Goal: Transaction & Acquisition: Purchase product/service

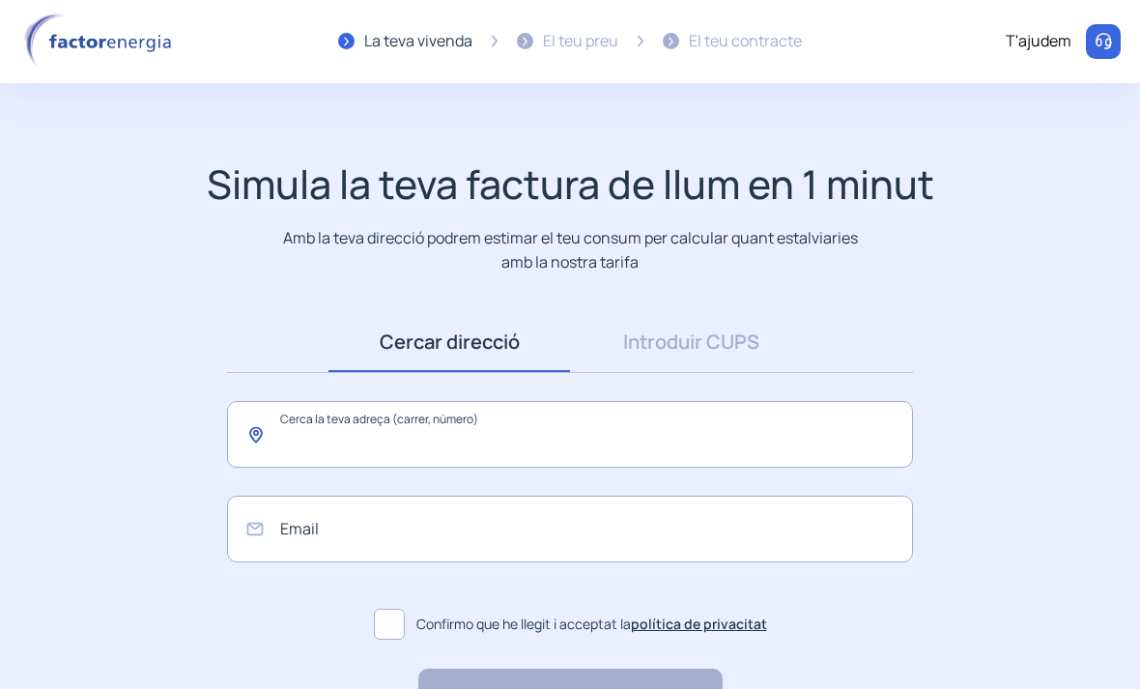
click at [277, 443] on input "text" at bounding box center [570, 434] width 686 height 67
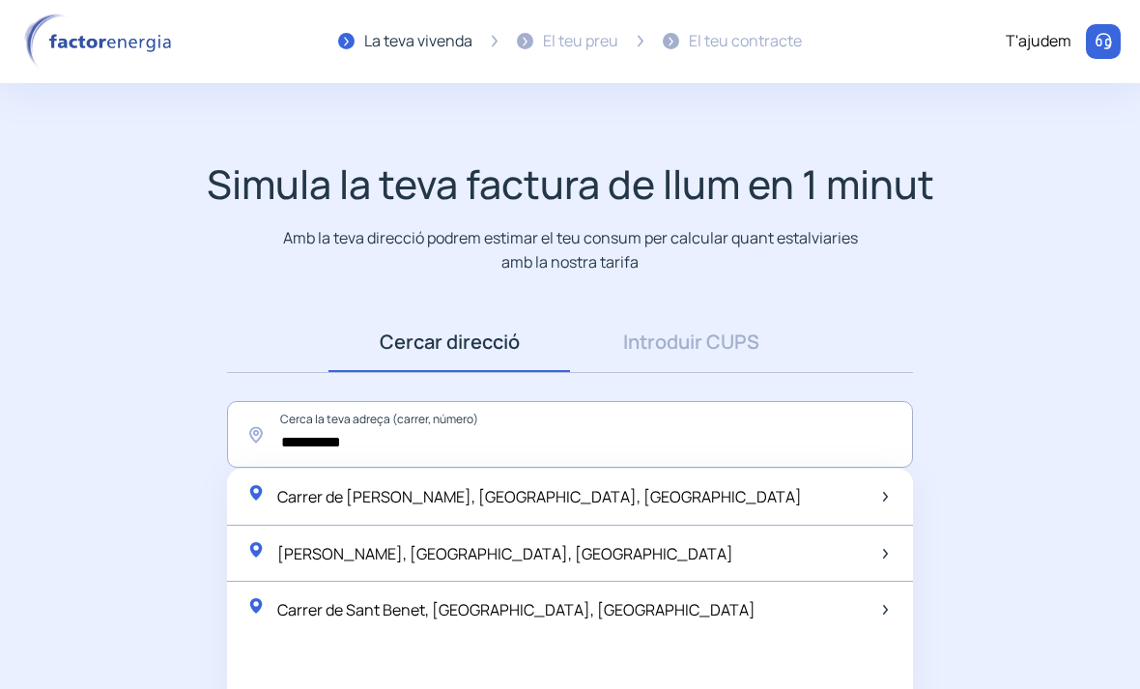
click at [319, 496] on span "Carrer de [PERSON_NAME], [GEOGRAPHIC_DATA], [GEOGRAPHIC_DATA]" at bounding box center [539, 496] width 524 height 21
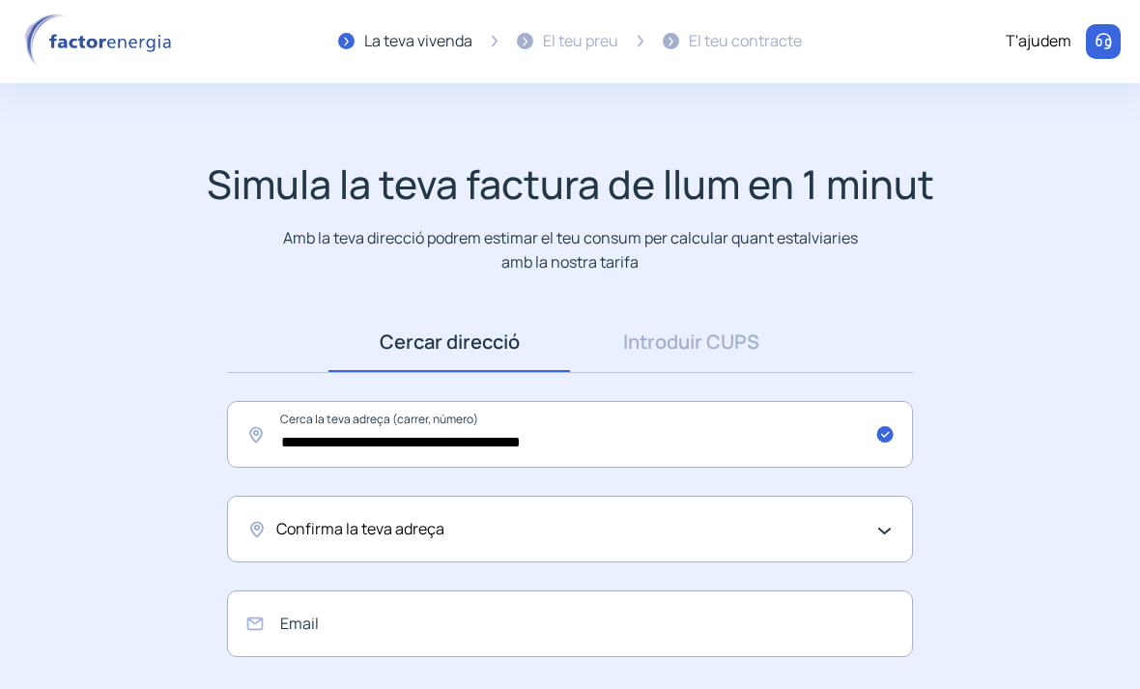
click at [320, 532] on span "Confirma la teva adreça" at bounding box center [360, 529] width 168 height 25
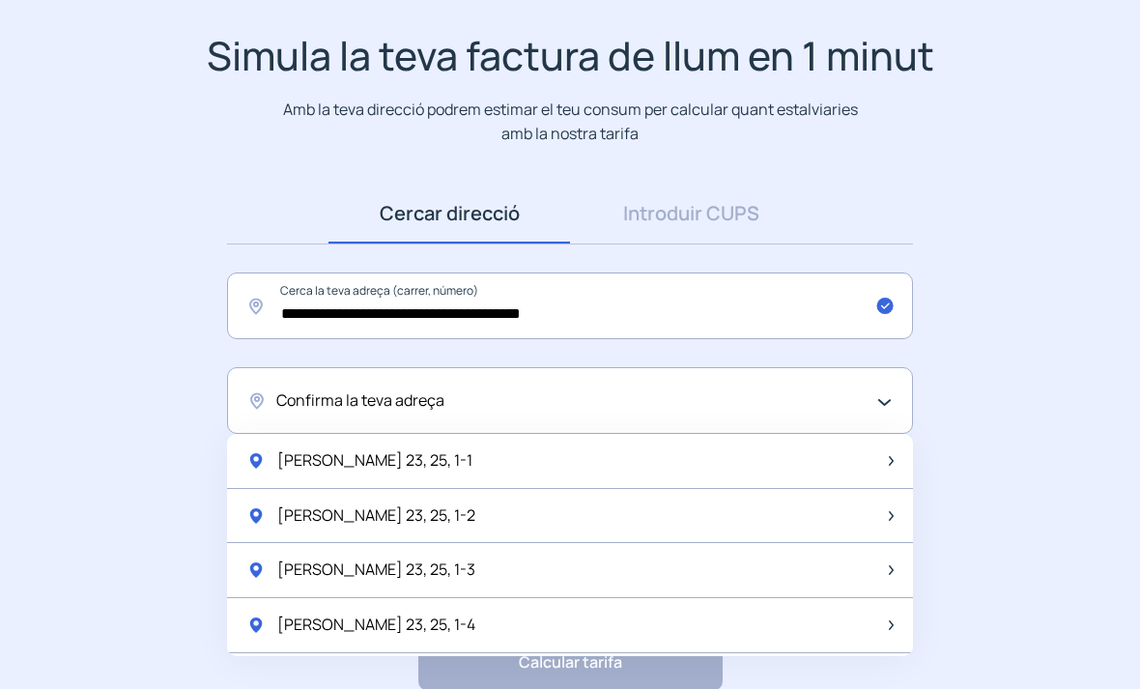
scroll to position [133, 0]
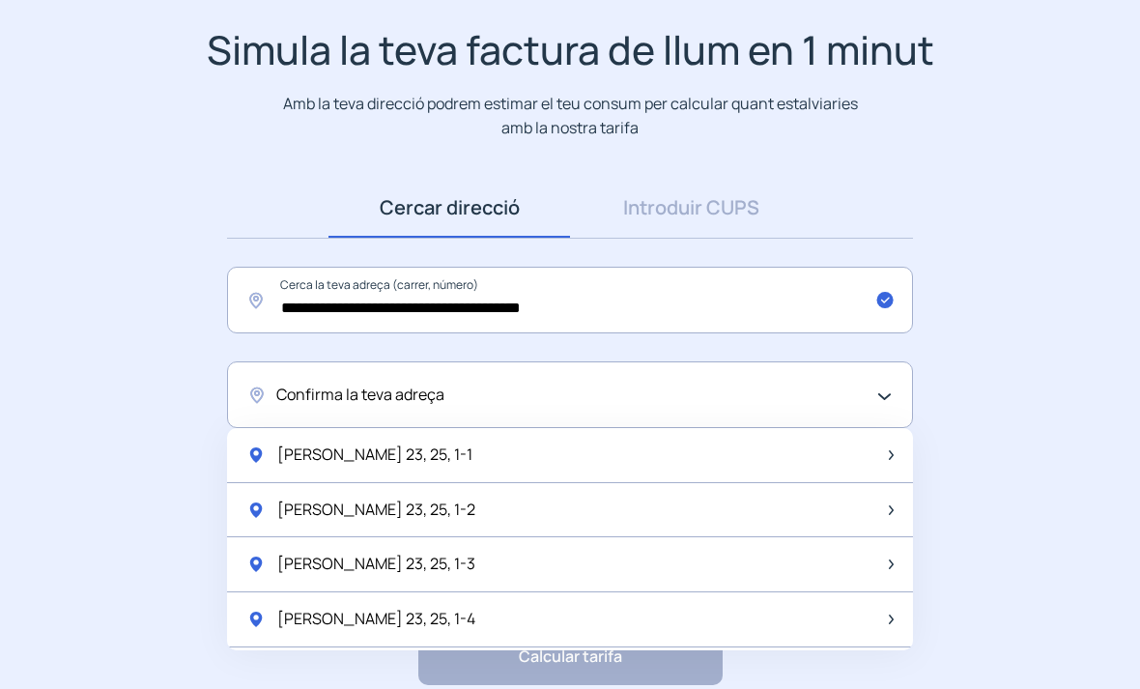
click at [325, 389] on span "Confirma la teva adreça" at bounding box center [360, 395] width 168 height 25
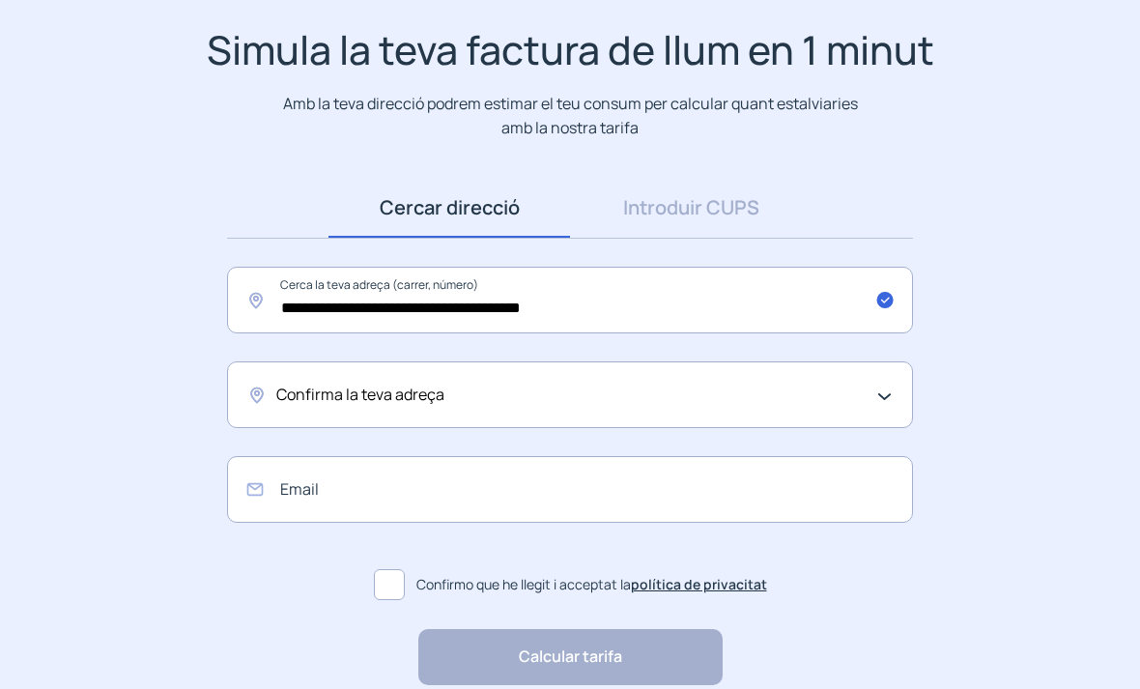
click at [320, 396] on span "Confirma la teva adreça" at bounding box center [360, 395] width 168 height 25
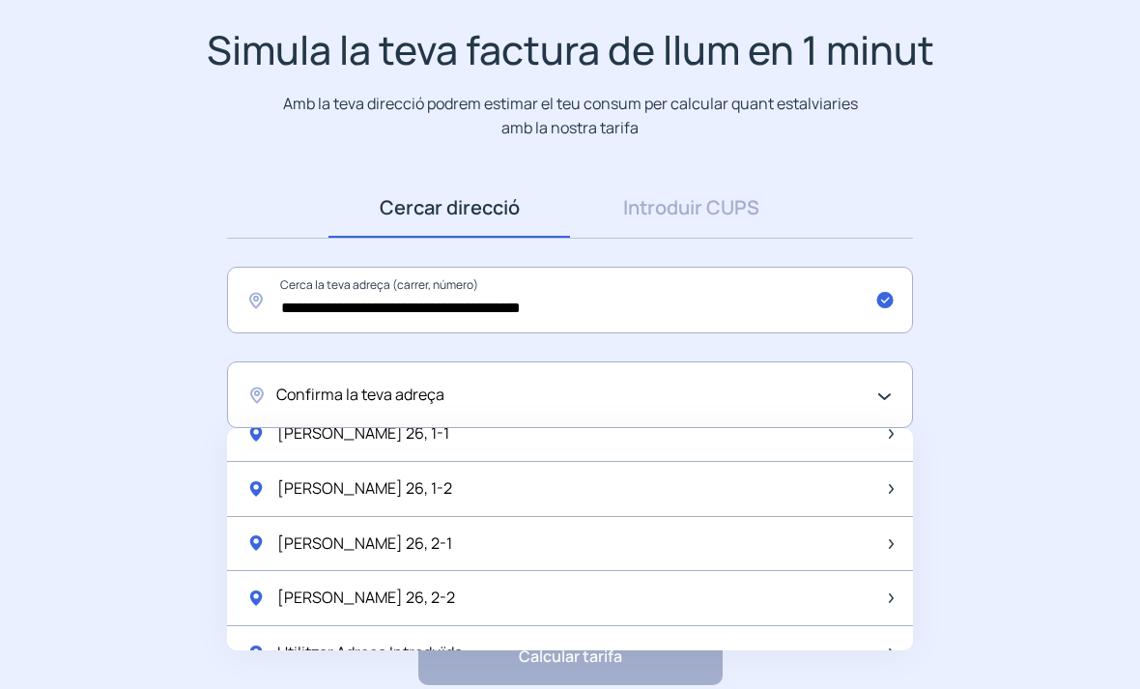
scroll to position [2536, 0]
click at [327, 640] on span "Utilitzar Adreça Introduïda" at bounding box center [369, 652] width 185 height 25
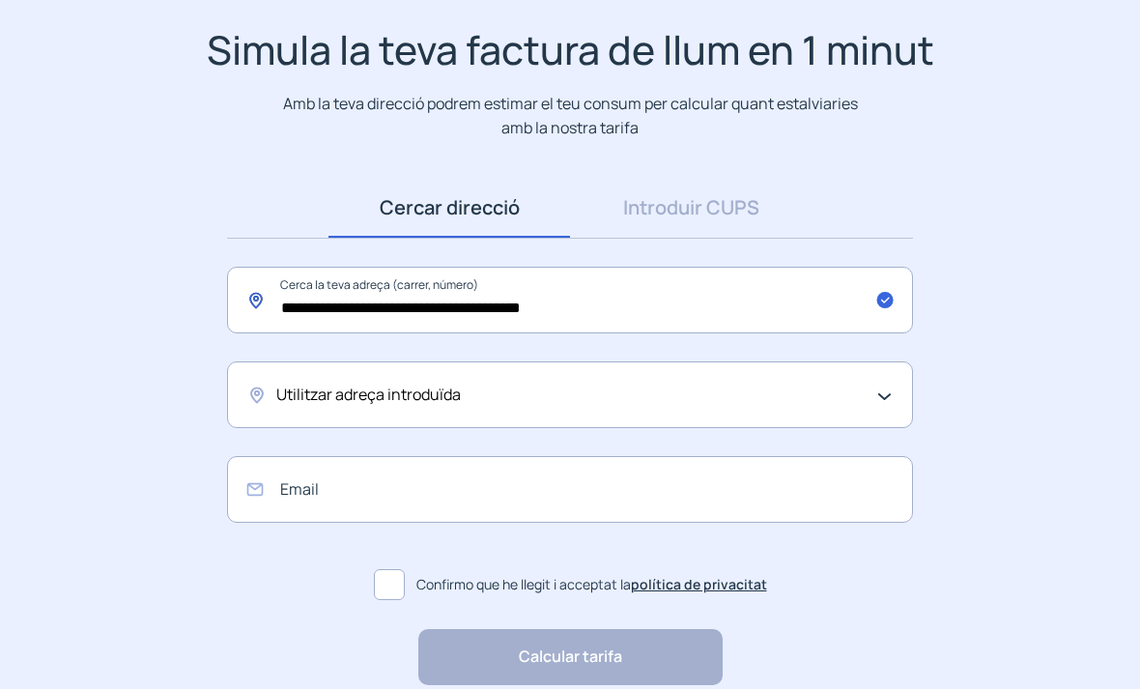
click at [446, 307] on input "**********" at bounding box center [570, 300] width 686 height 67
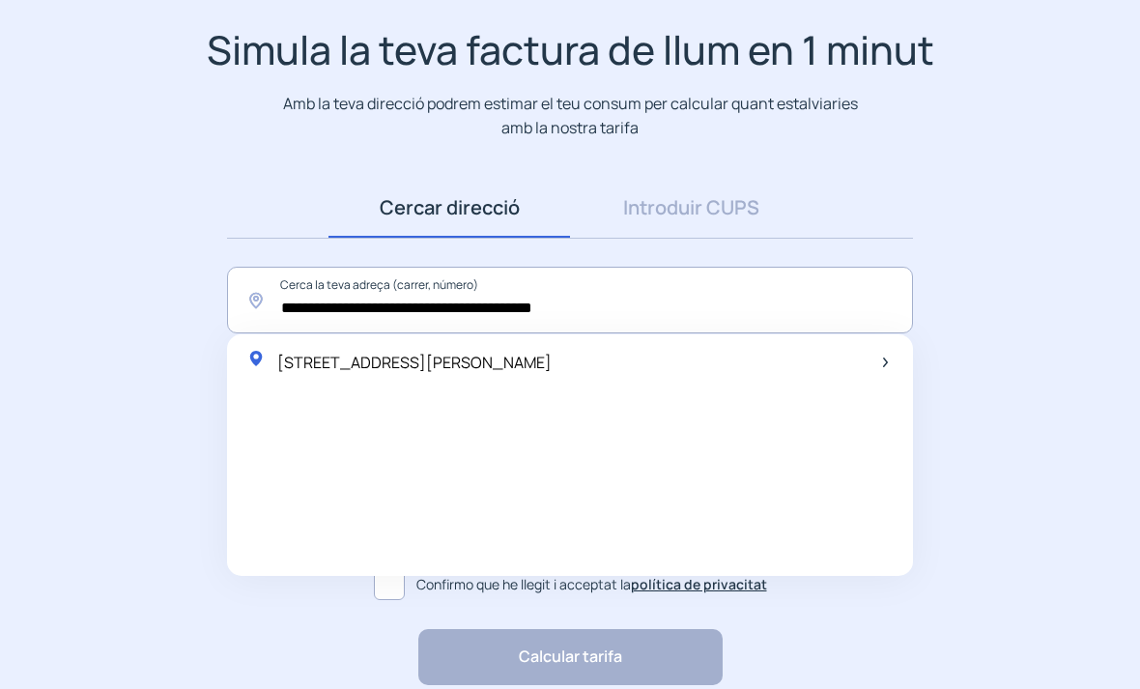
click at [362, 349] on div "[STREET_ADDRESS][PERSON_NAME]" at bounding box center [398, 362] width 305 height 27
type input "**********"
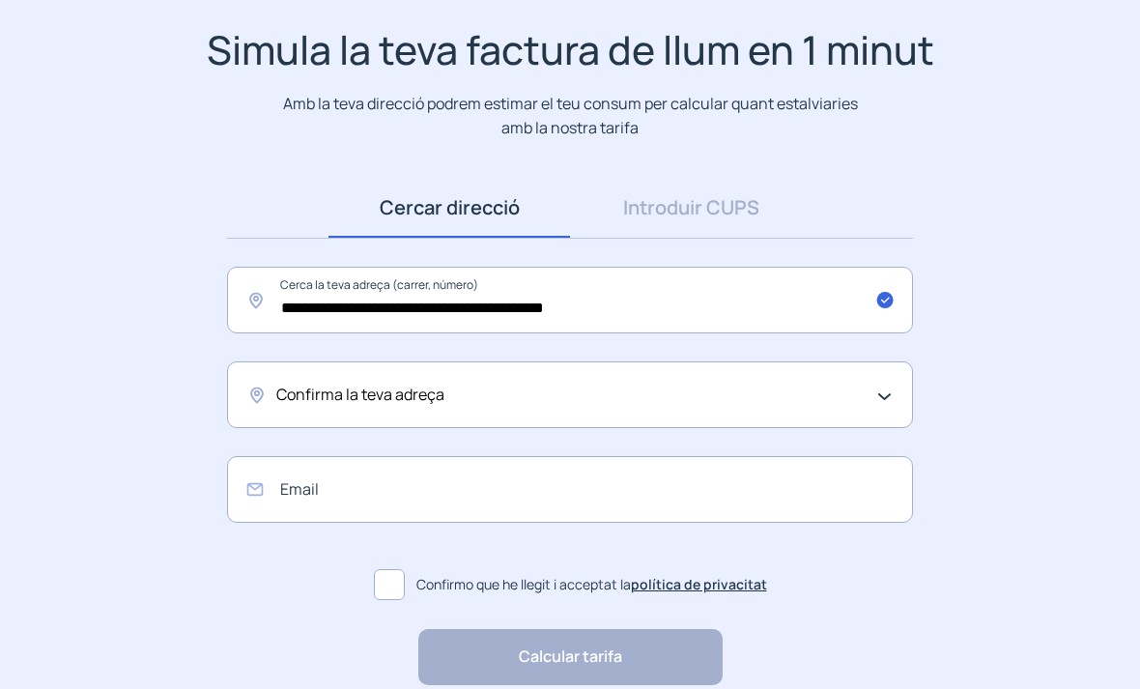
click at [305, 389] on span "Confirma la teva adreça" at bounding box center [360, 395] width 168 height 25
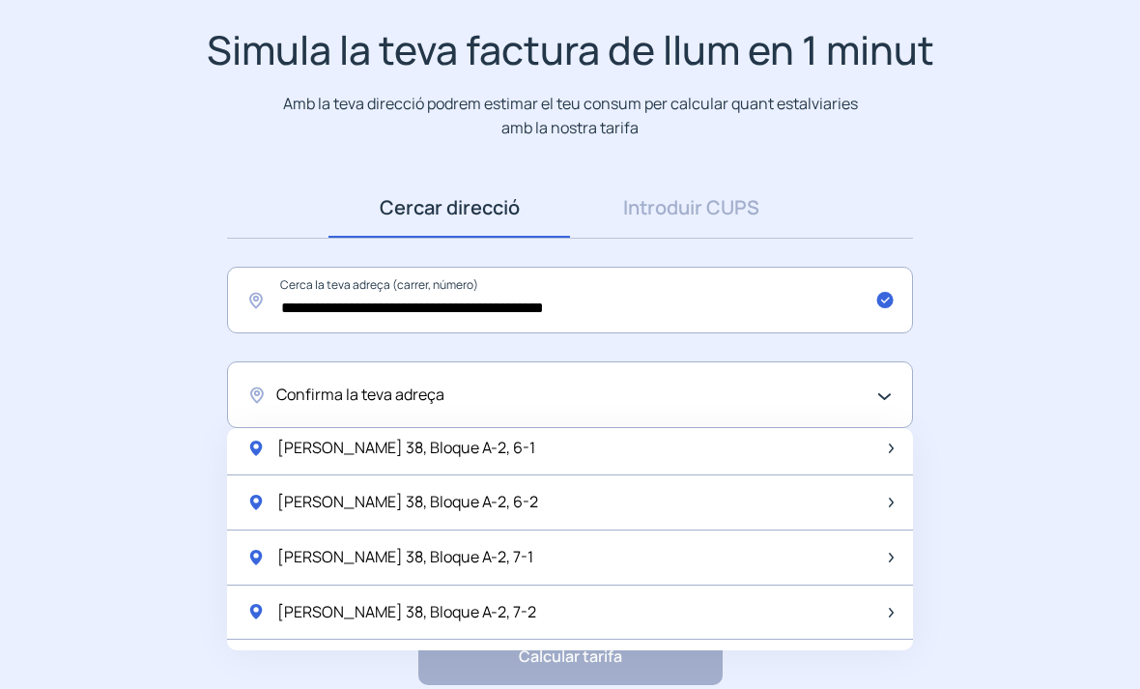
scroll to position [445, 0]
click at [282, 551] on span "[PERSON_NAME] 38, Bloque A-2, 7-1" at bounding box center [405, 556] width 256 height 25
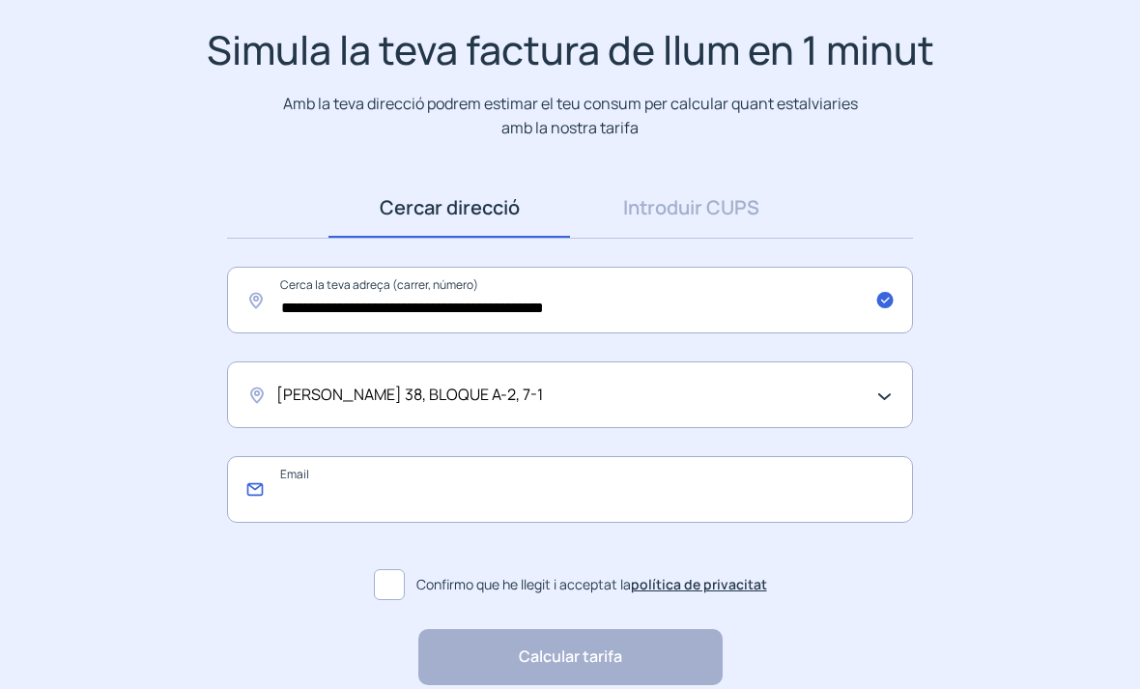
click at [288, 497] on input "email" at bounding box center [570, 489] width 686 height 67
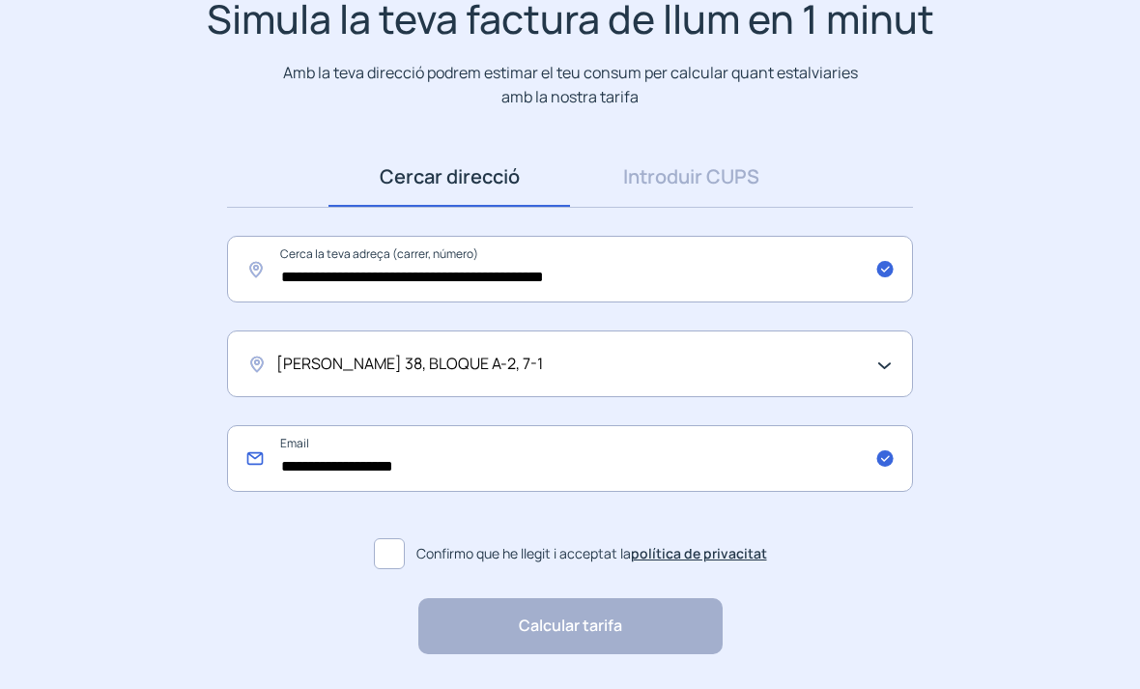
type input "**********"
click at [390, 549] on span at bounding box center [389, 553] width 31 height 31
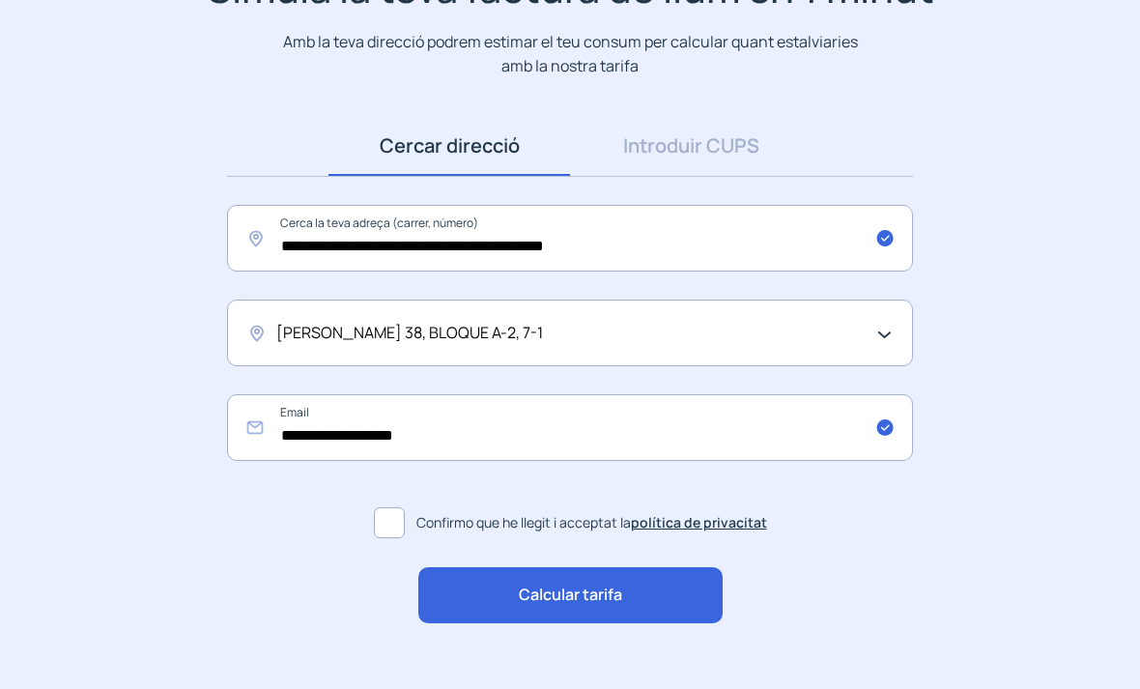
scroll to position [226, 0]
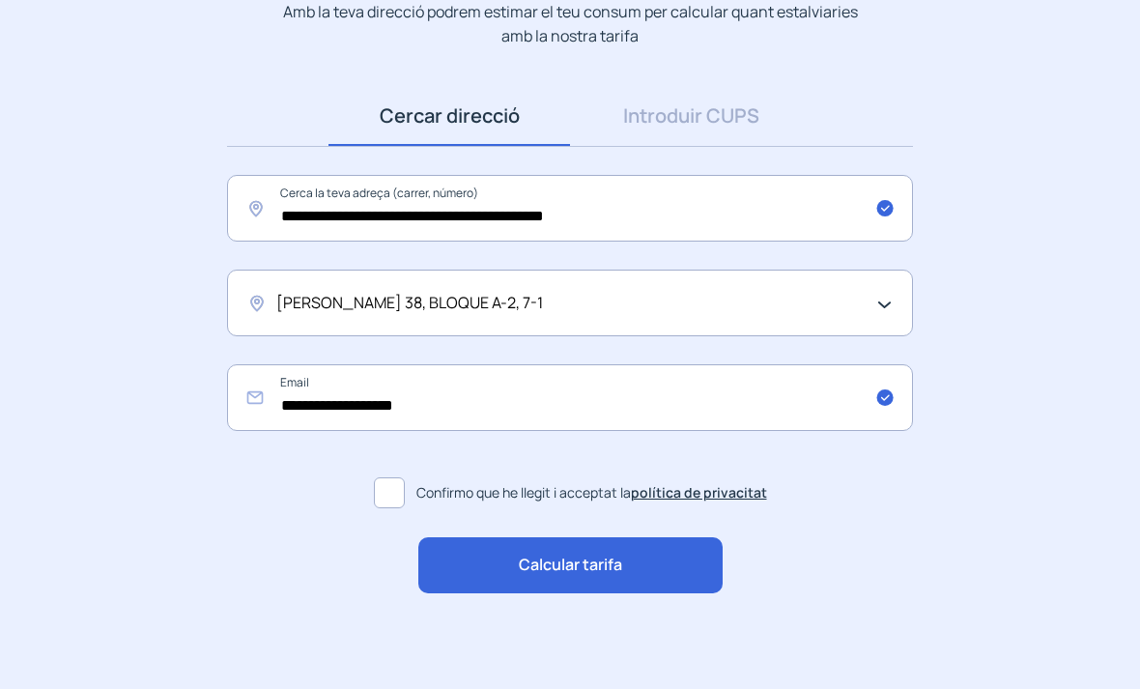
click at [473, 560] on div "Calcular tarifa" at bounding box center [570, 565] width 304 height 56
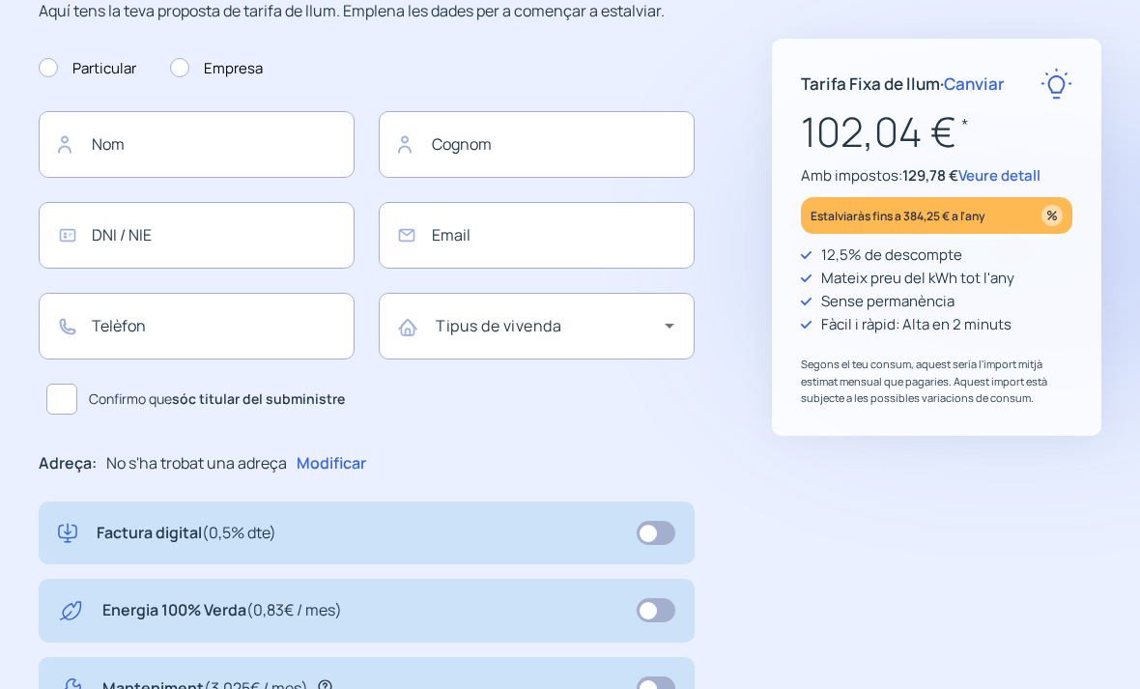
type input "**********"
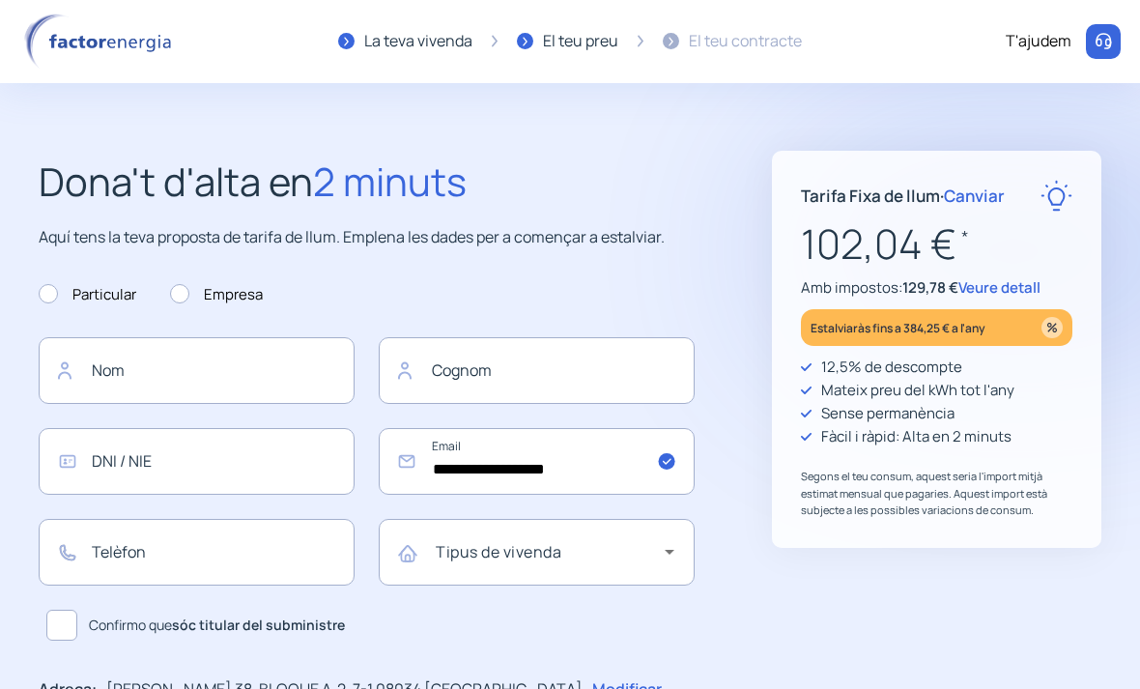
click at [962, 197] on span "Canviar" at bounding box center [974, 195] width 61 height 22
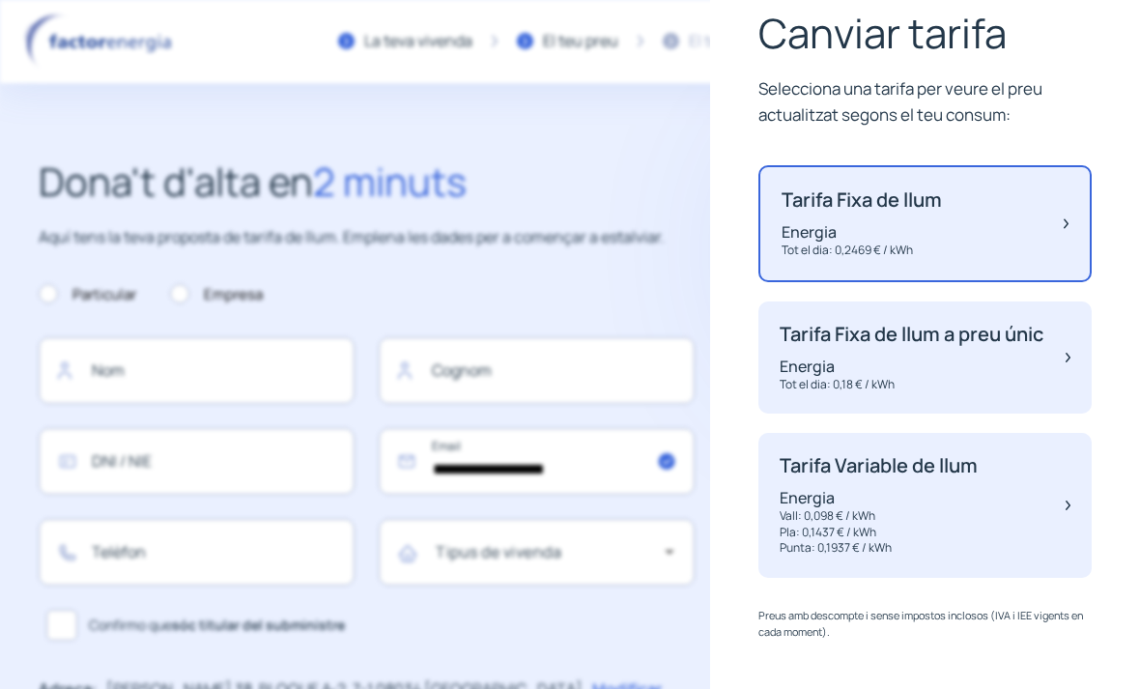
click at [804, 538] on p "Pla: 0,1437 € / kWh" at bounding box center [878, 532] width 198 height 16
